Goal: Task Accomplishment & Management: Use online tool/utility

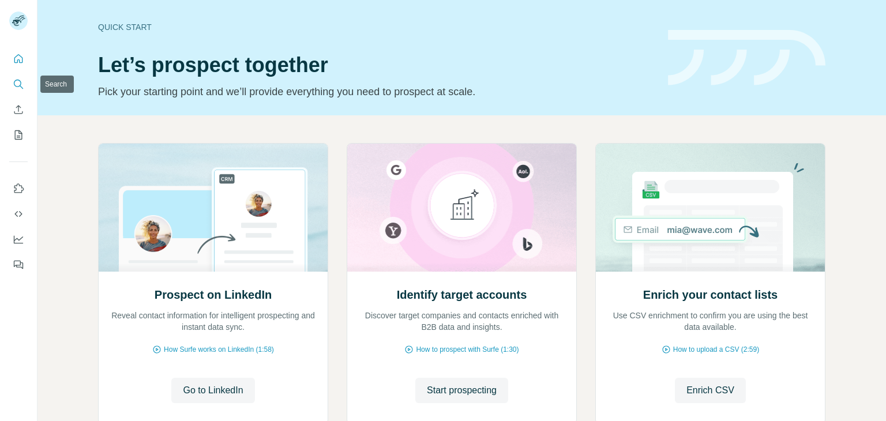
click at [21, 82] on icon "Search" at bounding box center [19, 84] width 12 height 12
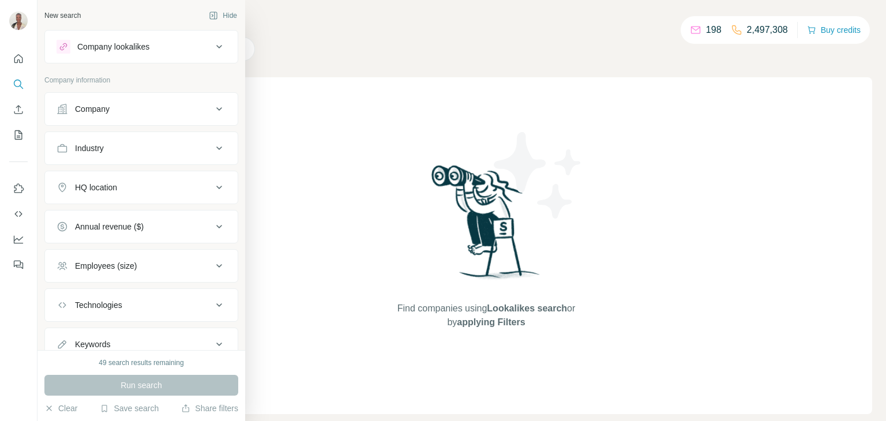
click at [212, 103] on div "Company" at bounding box center [135, 109] width 156 height 12
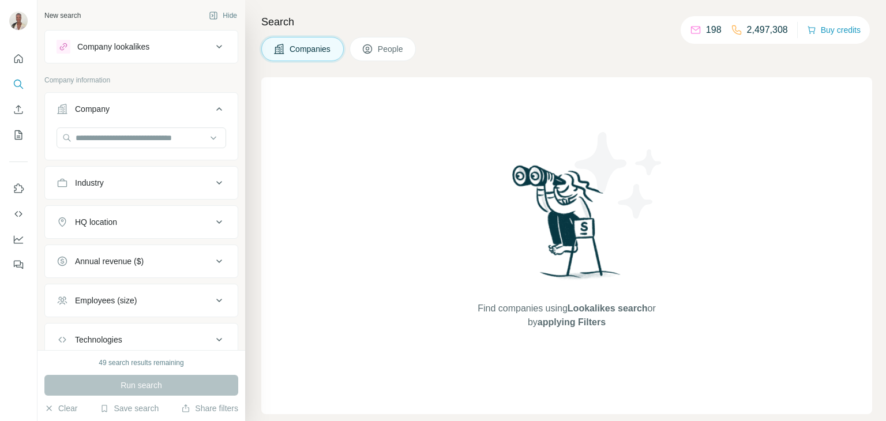
click at [211, 104] on div "Company" at bounding box center [135, 109] width 156 height 12
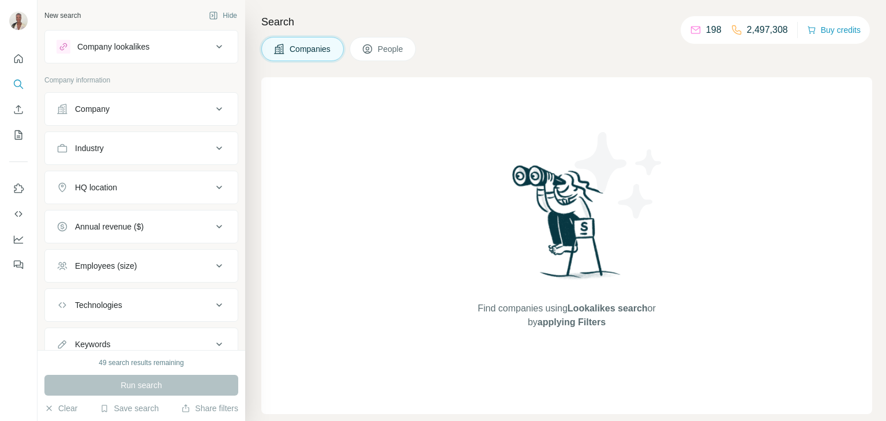
click at [214, 108] on icon at bounding box center [219, 109] width 14 height 14
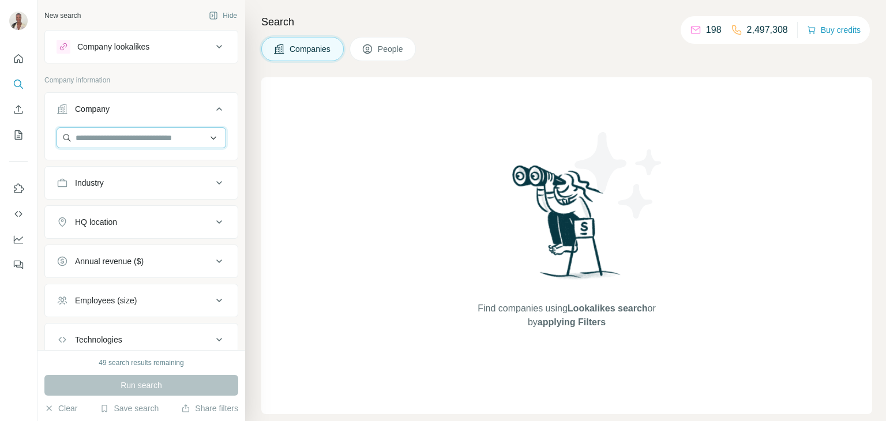
click at [193, 134] on input "text" at bounding box center [142, 137] width 170 height 21
type input "*"
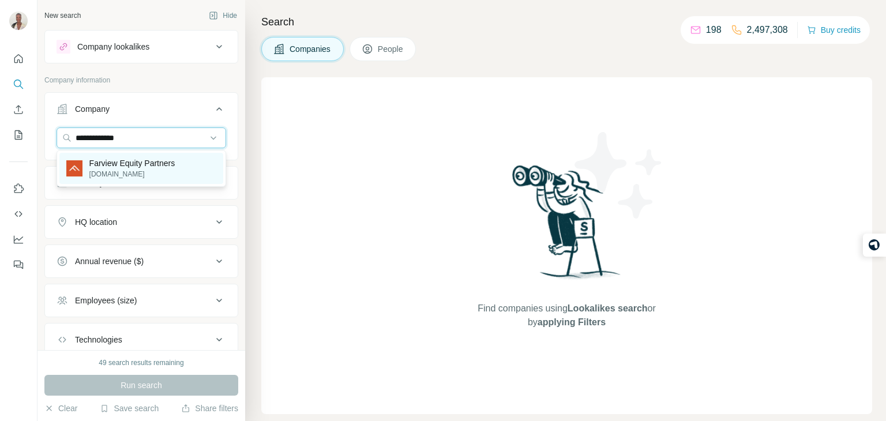
type input "**********"
click at [162, 156] on div "Farview Equity Partners [DOMAIN_NAME]" at bounding box center [141, 168] width 164 height 31
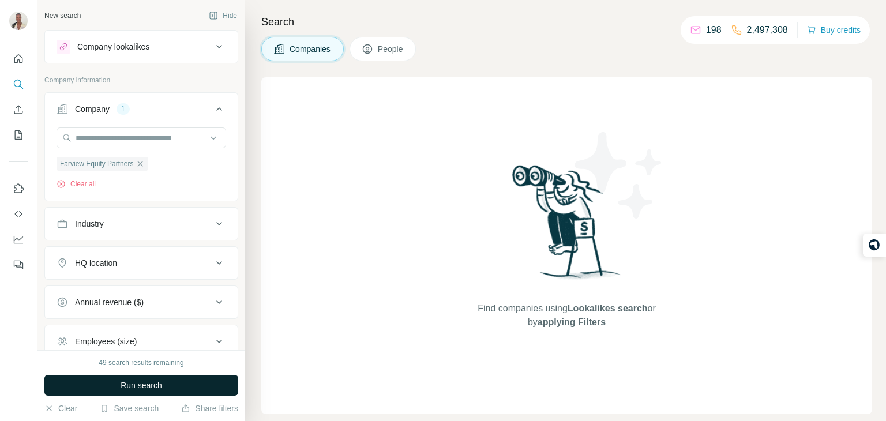
click at [170, 386] on button "Run search" at bounding box center [141, 385] width 194 height 21
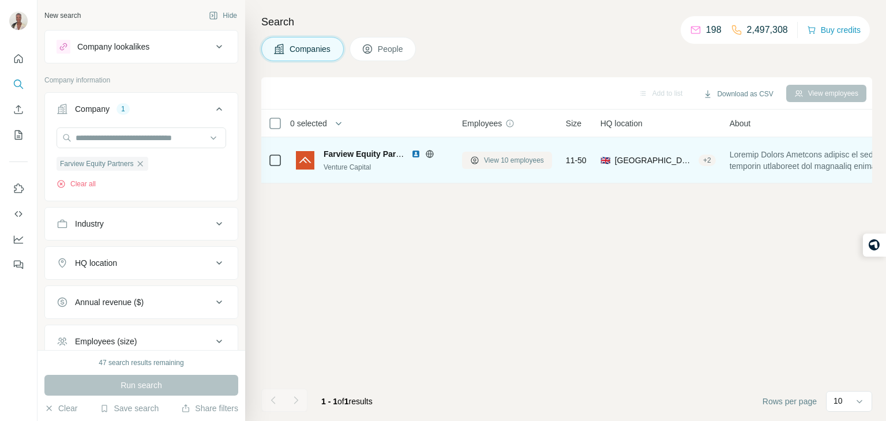
click at [520, 157] on span "View 10 employees" at bounding box center [514, 160] width 60 height 10
